Goal: Task Accomplishment & Management: Complete application form

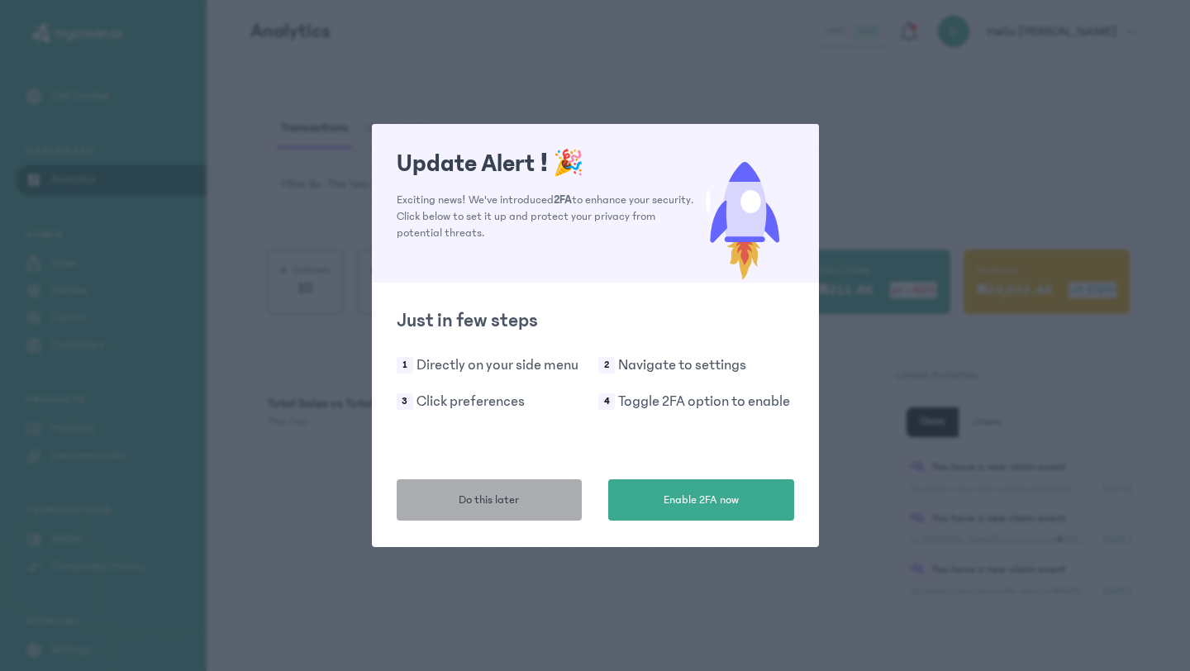
click at [507, 496] on span "Do this later" at bounding box center [489, 500] width 60 height 17
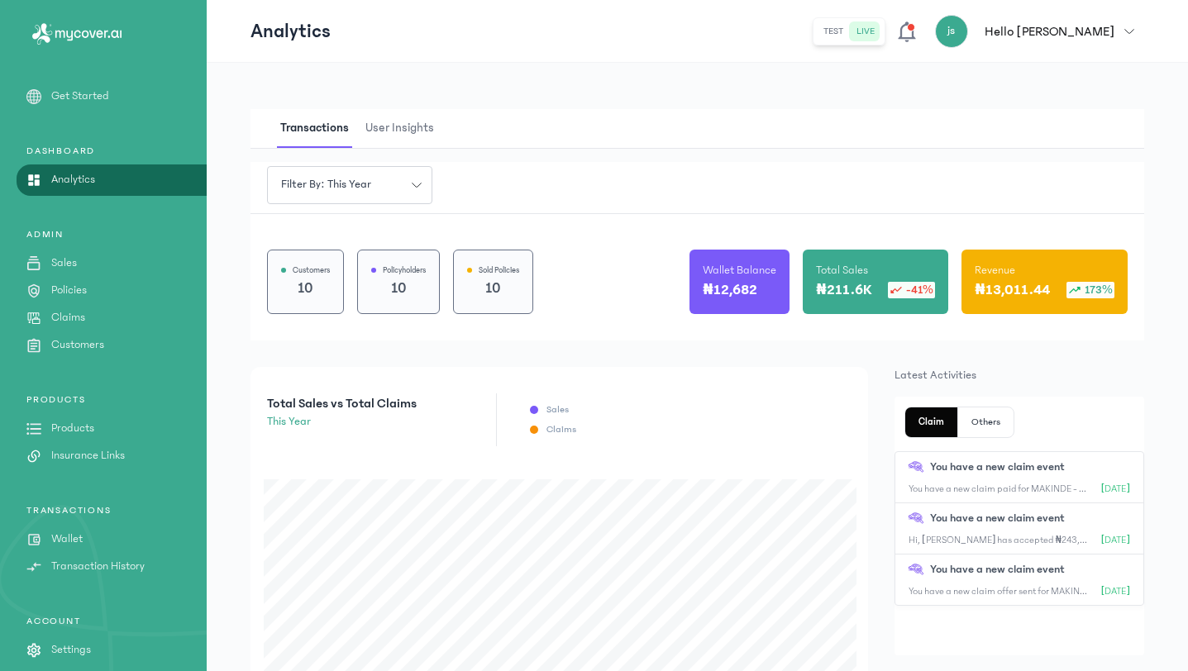
click at [1085, 41] on div "js Hello juliet" at bounding box center [1024, 31] width 179 height 33
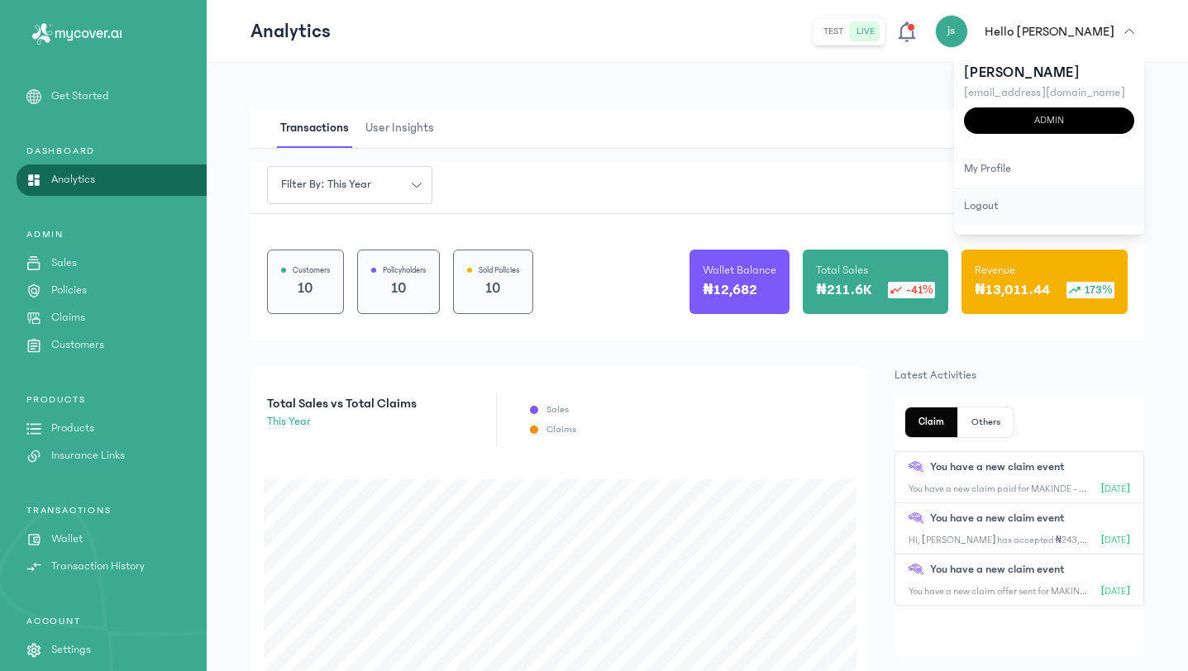
click at [1010, 199] on div "logout" at bounding box center [1049, 206] width 190 height 37
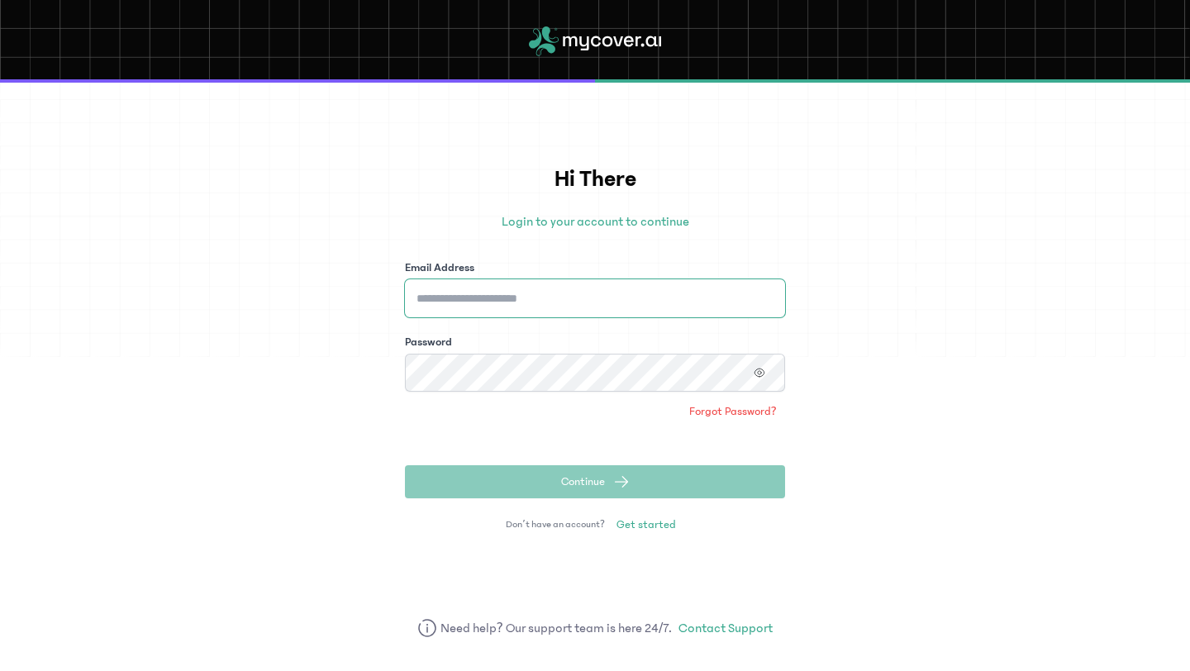
type input "**********"
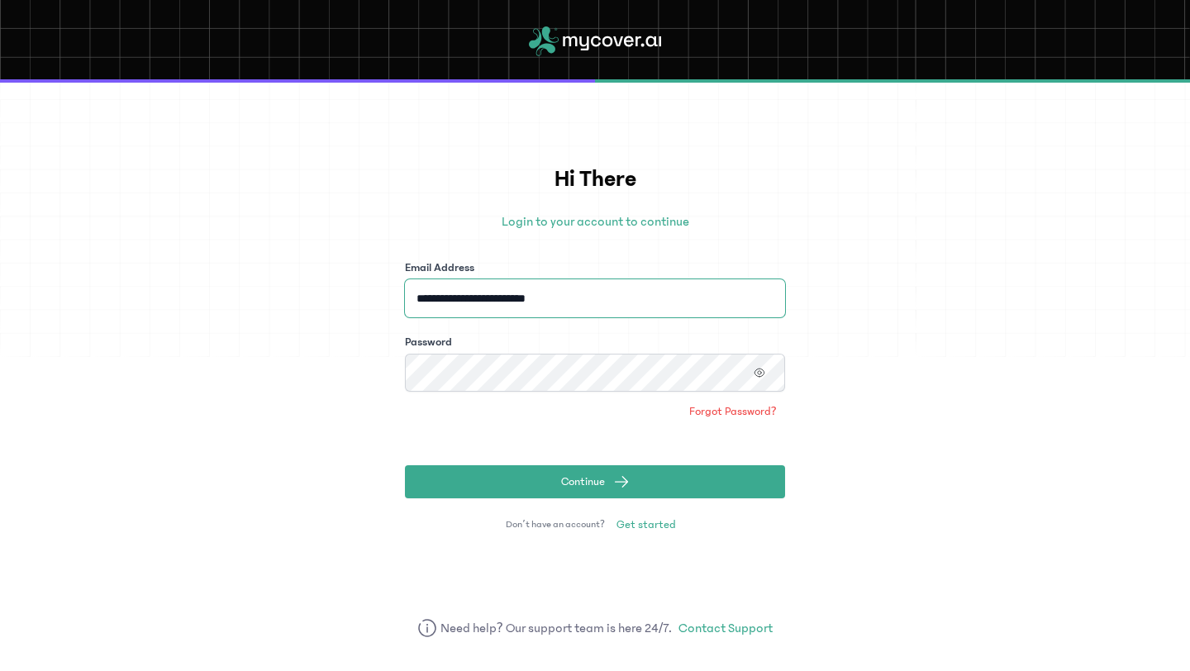
click at [690, 301] on input "**********" at bounding box center [595, 298] width 380 height 38
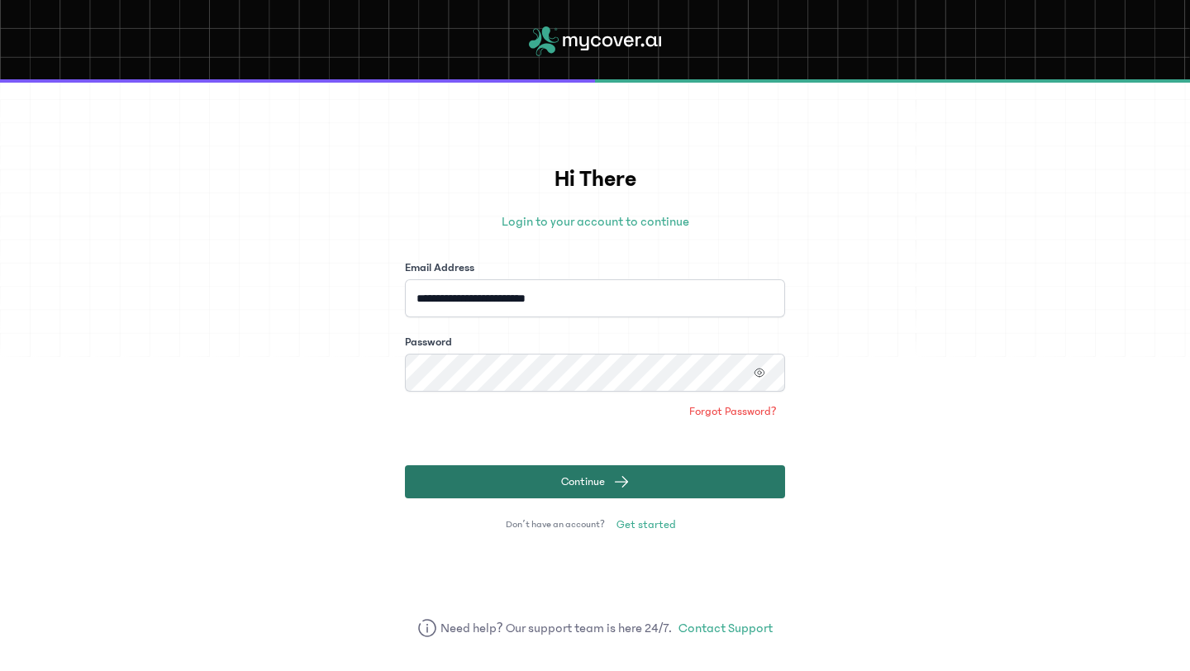
click at [591, 487] on span "Continue" at bounding box center [583, 482] width 44 height 17
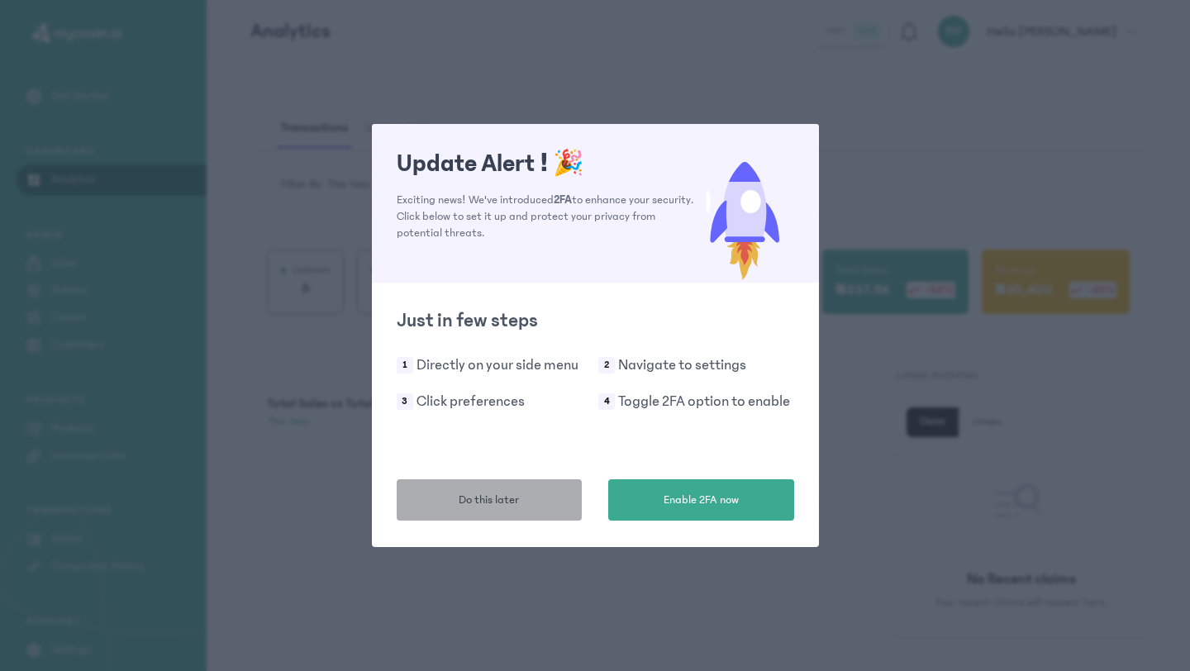
click at [466, 503] on span "Do this later" at bounding box center [489, 500] width 60 height 17
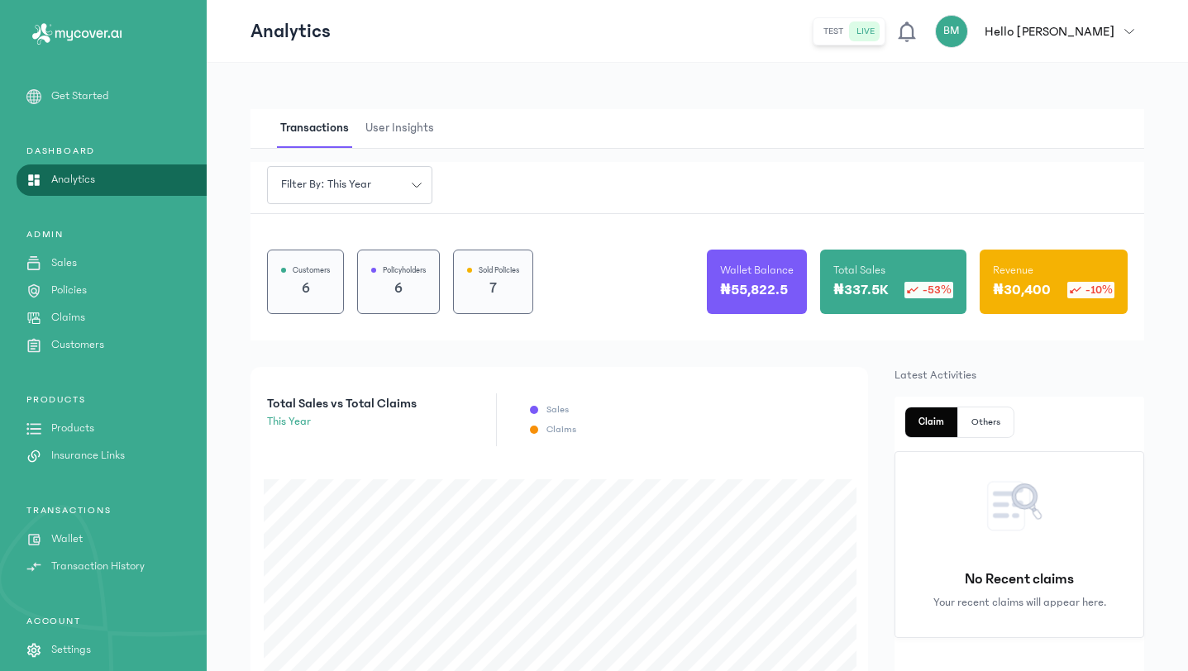
click at [66, 318] on p "Claims" at bounding box center [68, 317] width 34 height 17
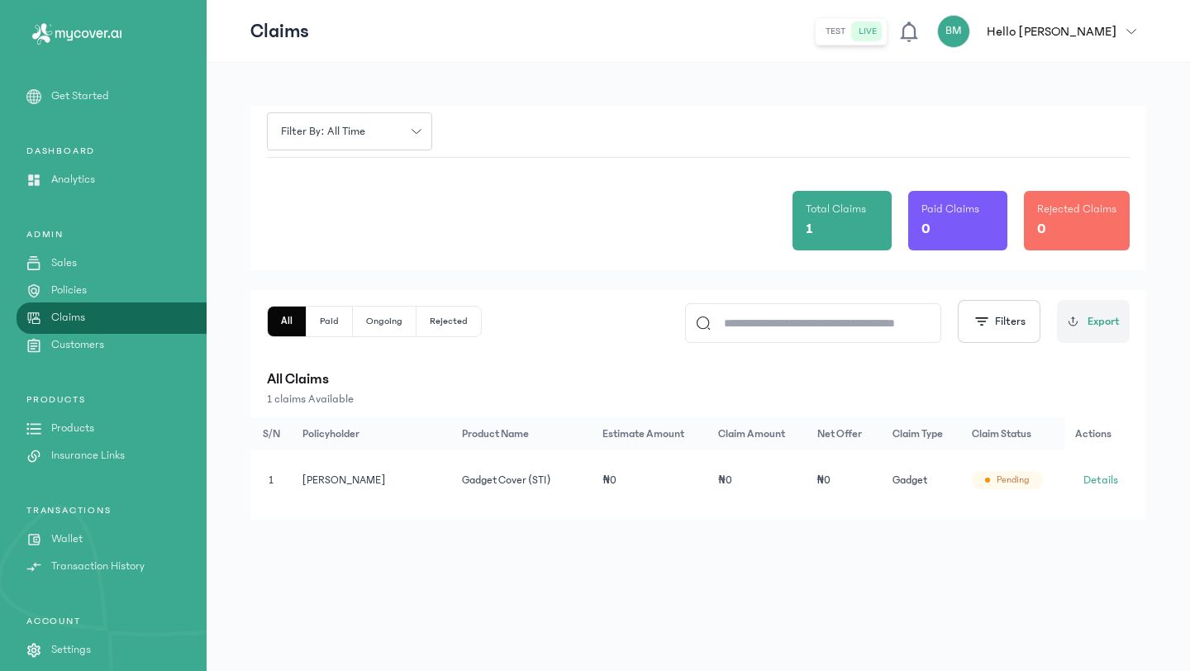
click at [86, 293] on p "Policies" at bounding box center [69, 290] width 36 height 17
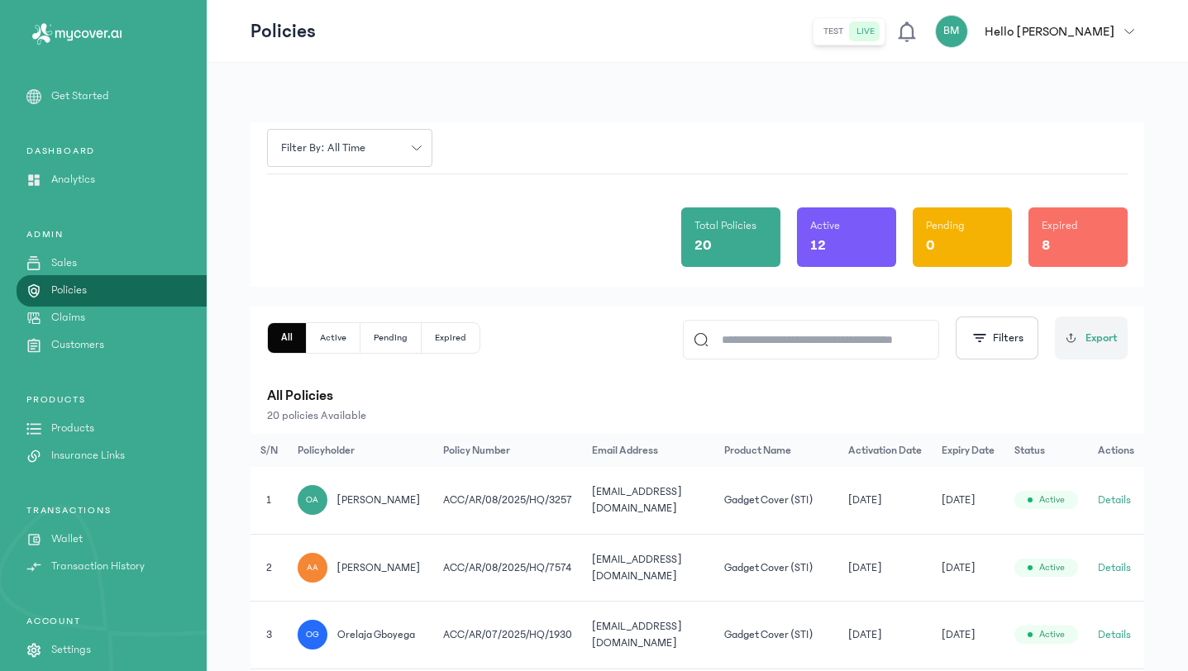
click at [770, 343] on input at bounding box center [818, 340] width 220 height 38
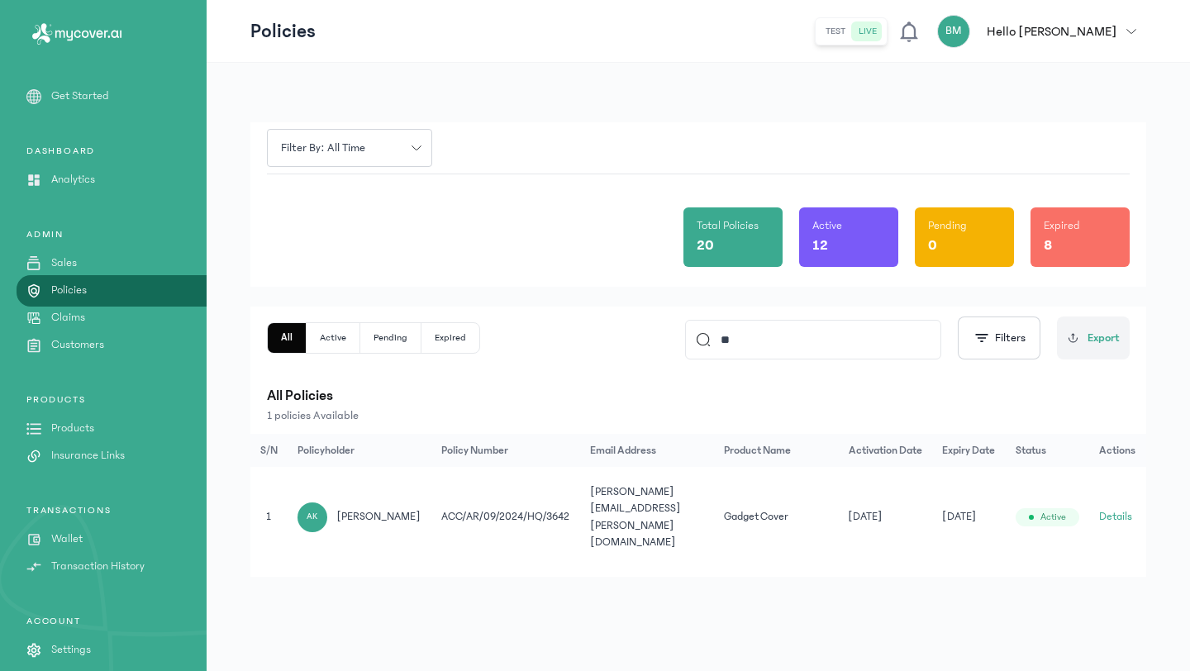
type input "**"
click at [1109, 508] on button "Details" at bounding box center [1115, 516] width 33 height 17
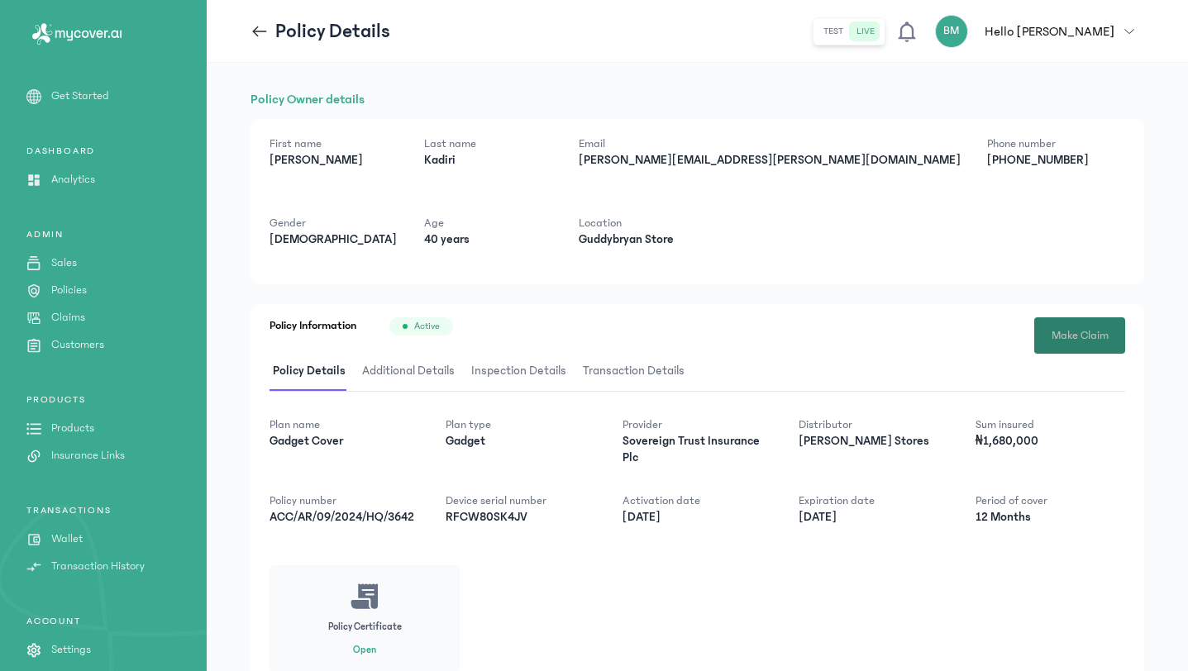
click at [1070, 321] on button "Make Claim" at bounding box center [1079, 335] width 91 height 36
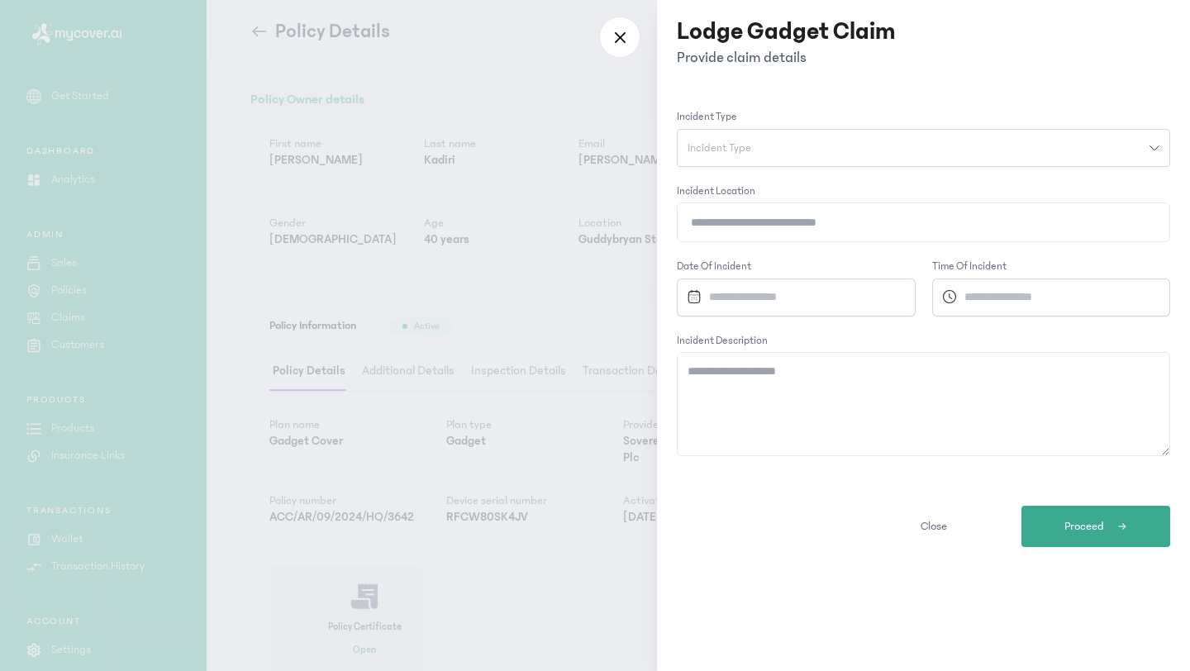
click at [863, 145] on div "Incident Type" at bounding box center [914, 148] width 472 height 12
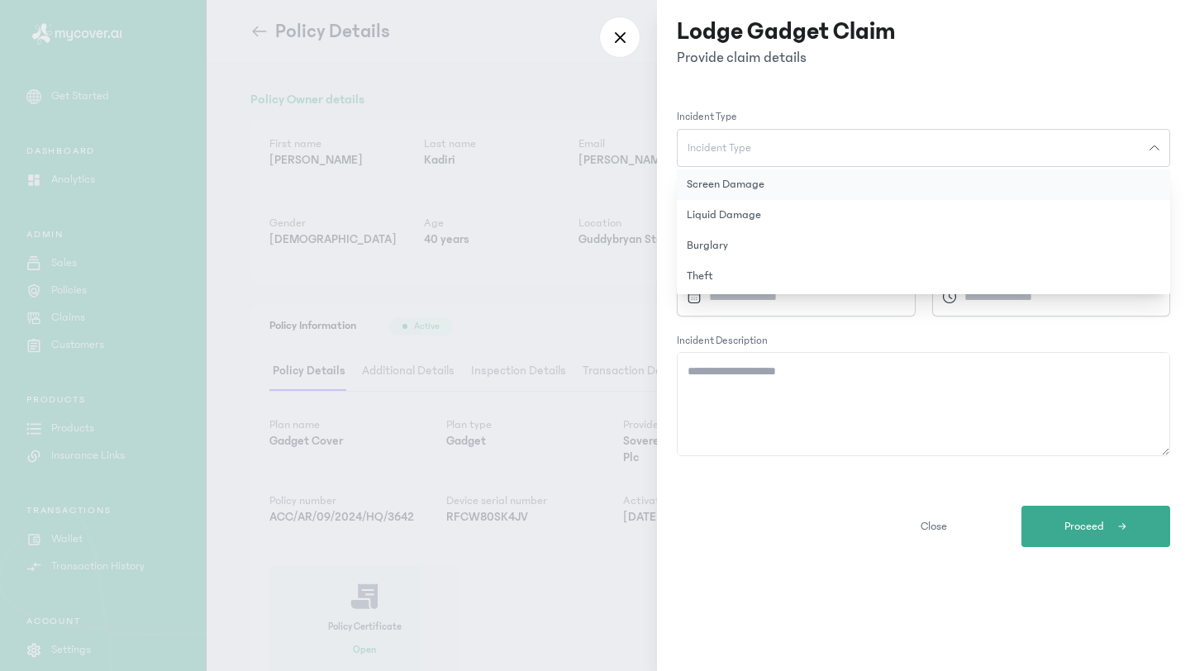
click at [734, 189] on button "Screen damage" at bounding box center [923, 184] width 493 height 31
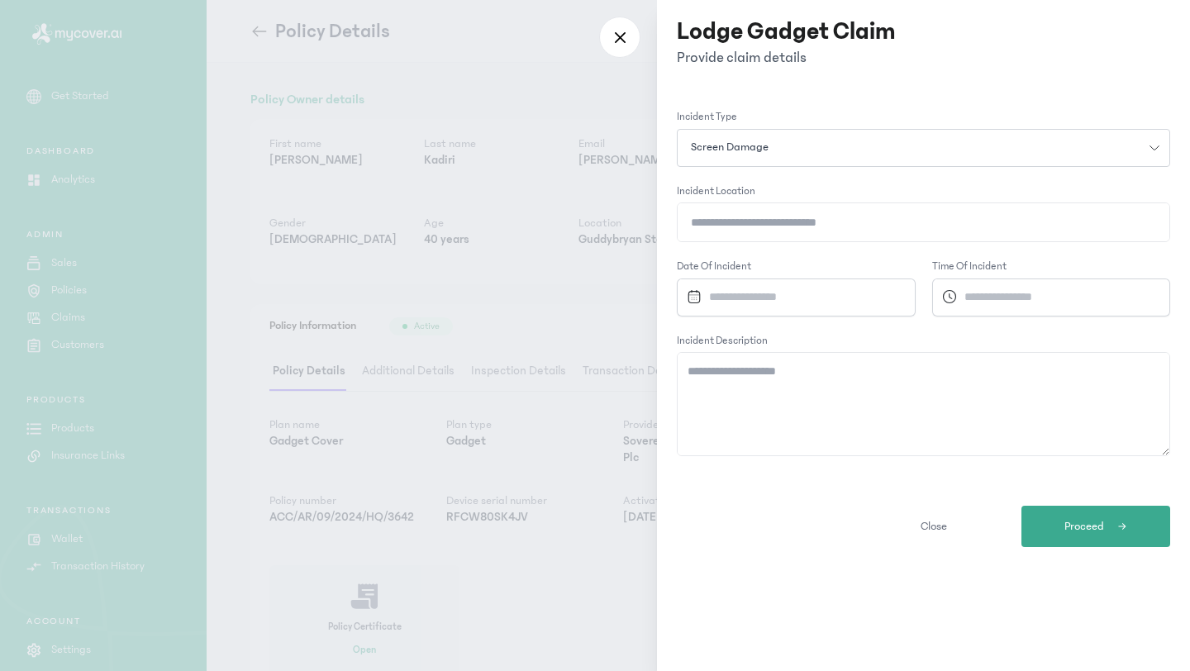
click at [574, 342] on div at bounding box center [595, 335] width 1190 height 671
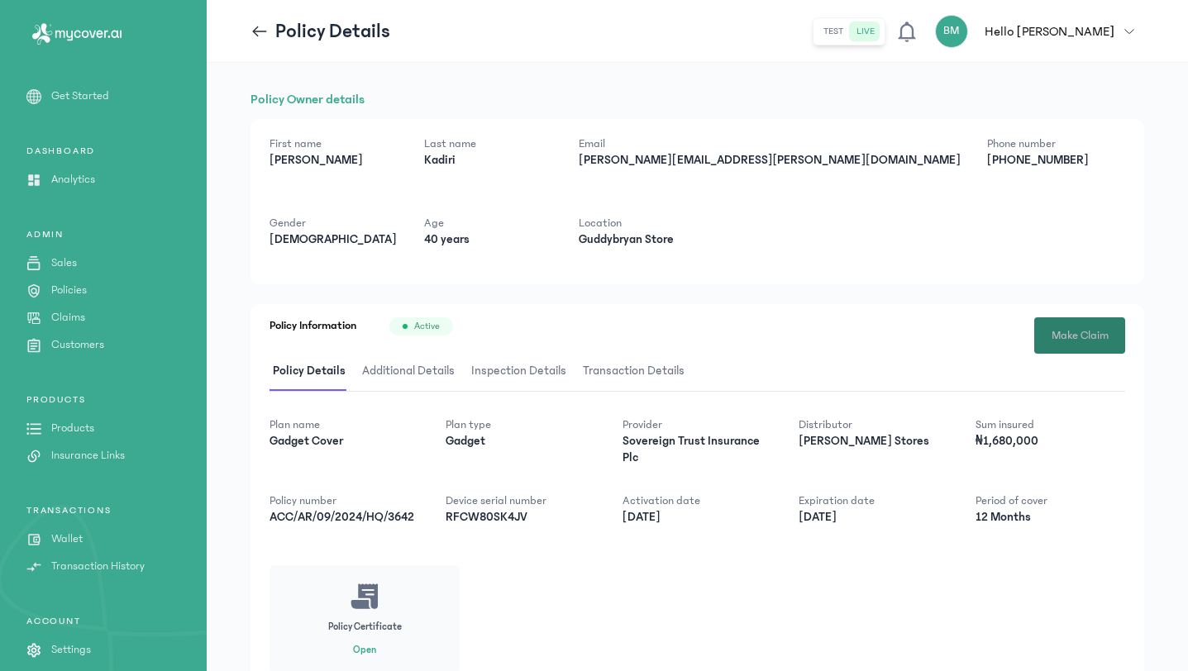
click at [1057, 350] on button "Make Claim" at bounding box center [1079, 335] width 91 height 36
click at [69, 317] on p "Claims" at bounding box center [68, 317] width 34 height 17
